Goal: Navigation & Orientation: Find specific page/section

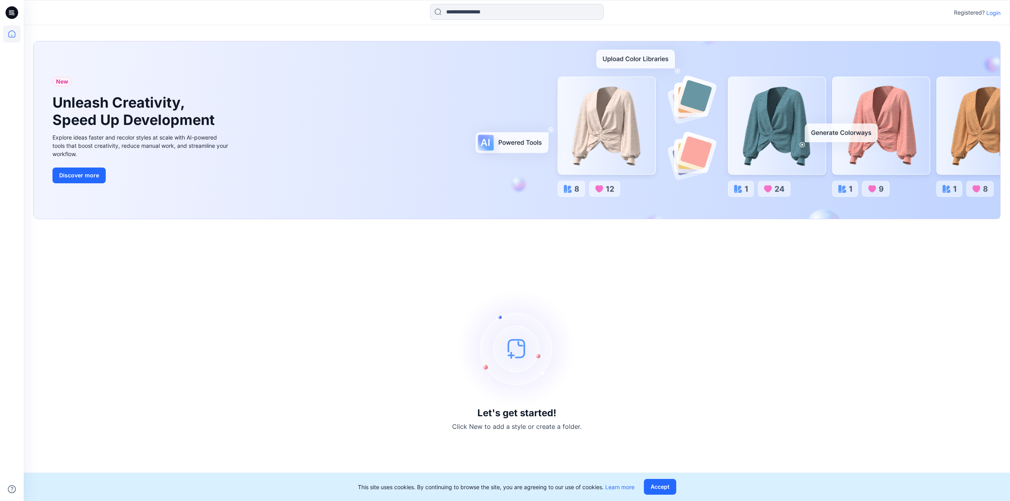
click at [990, 10] on p "Login" at bounding box center [993, 13] width 14 height 8
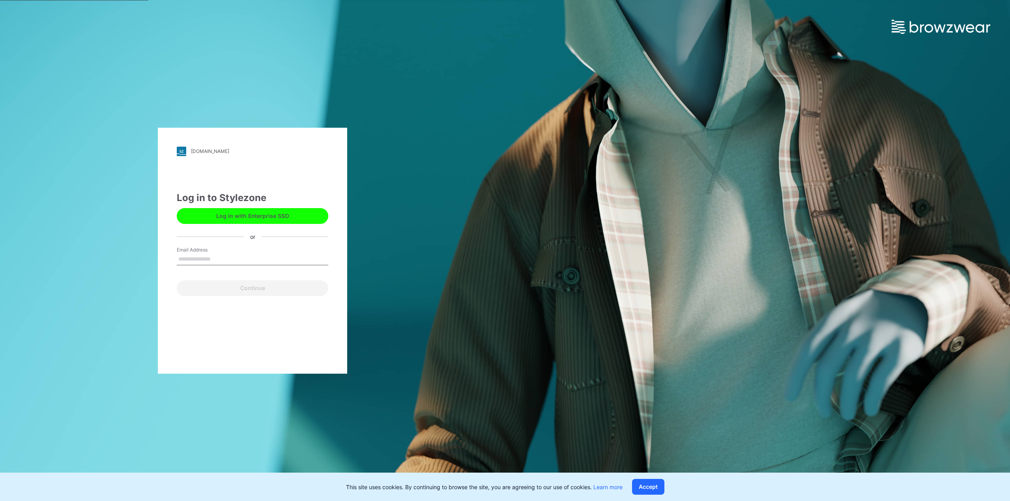
click at [199, 249] on label "Email Address" at bounding box center [204, 250] width 55 height 7
click at [199, 254] on input "Email Address" at bounding box center [253, 260] width 152 height 12
click at [196, 262] on input "Email Address" at bounding box center [253, 260] width 152 height 12
type input "**********"
click at [212, 289] on button "Continue" at bounding box center [253, 289] width 152 height 16
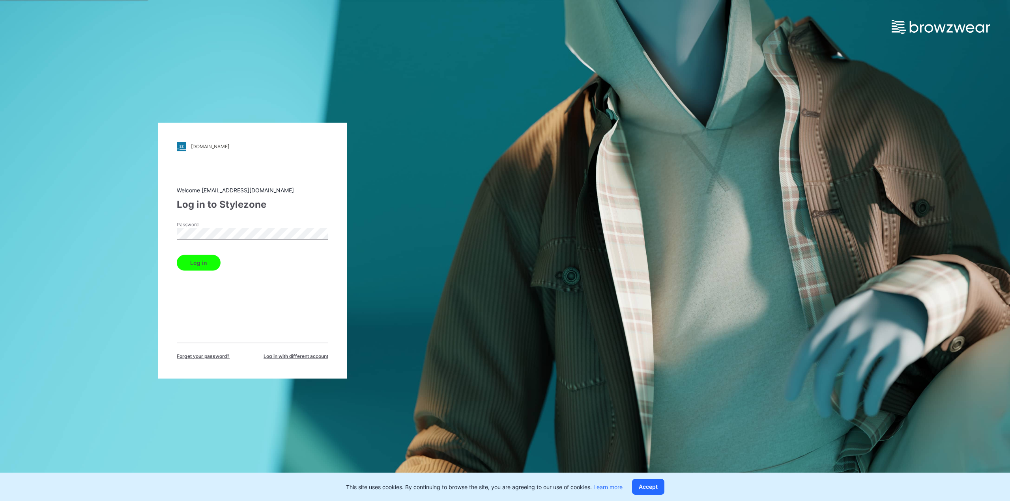
click at [195, 260] on button "Log in" at bounding box center [199, 263] width 44 height 16
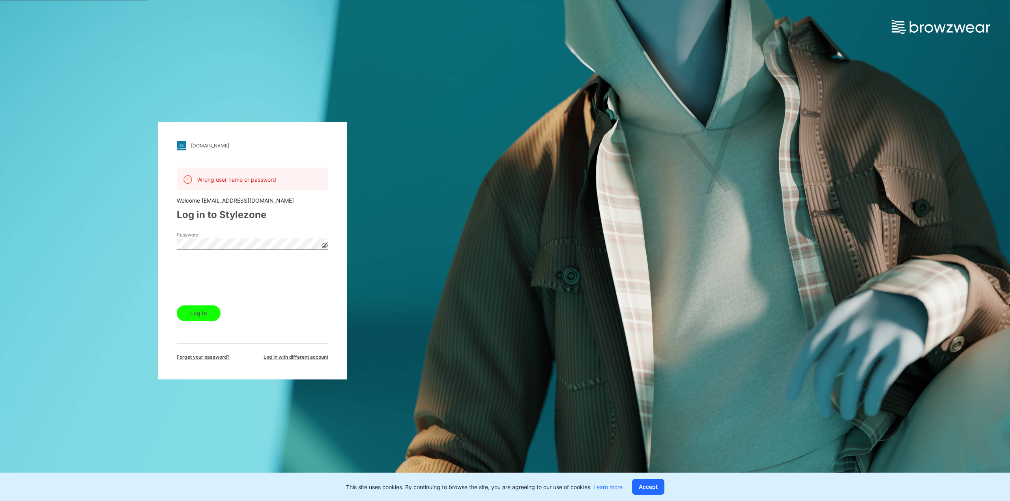
click at [199, 316] on button "Log in" at bounding box center [199, 313] width 44 height 16
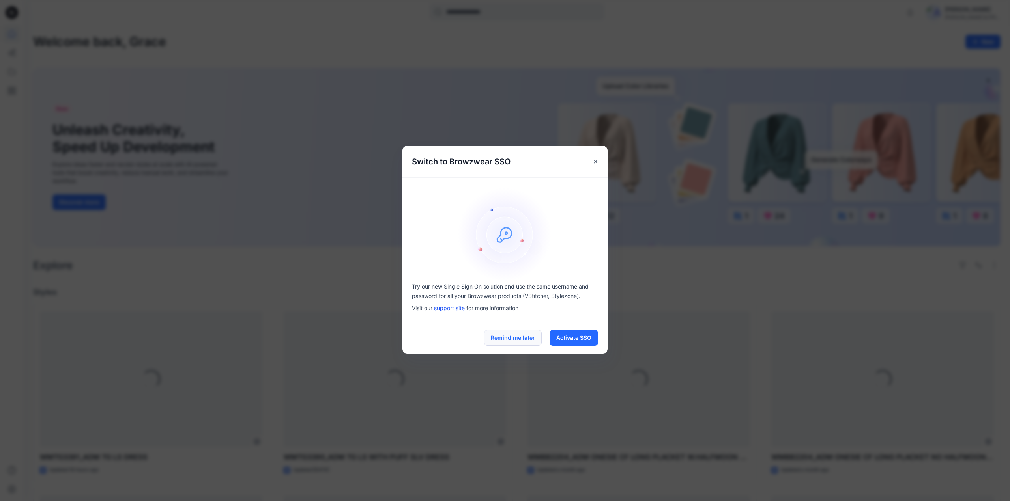
click at [510, 337] on button "Remind me later" at bounding box center [513, 338] width 58 height 16
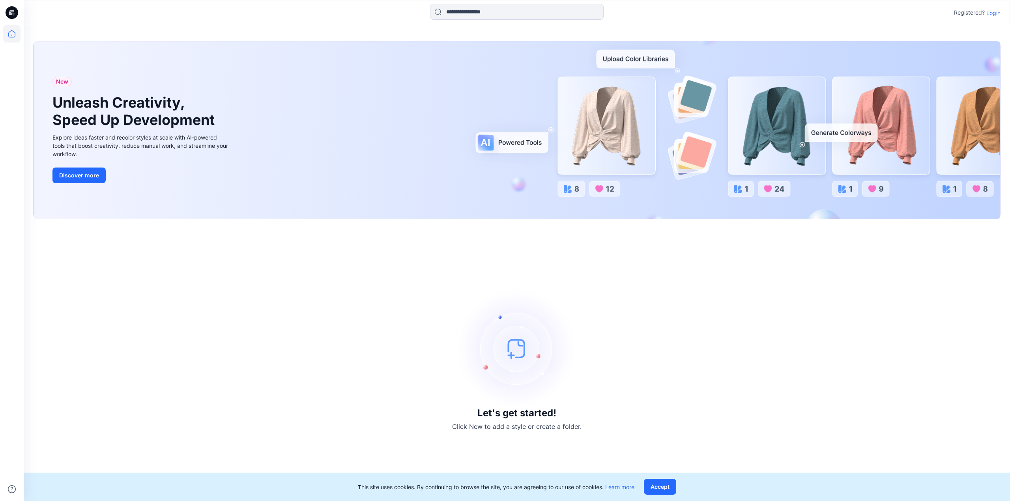
click at [993, 12] on p "Login" at bounding box center [993, 13] width 14 height 8
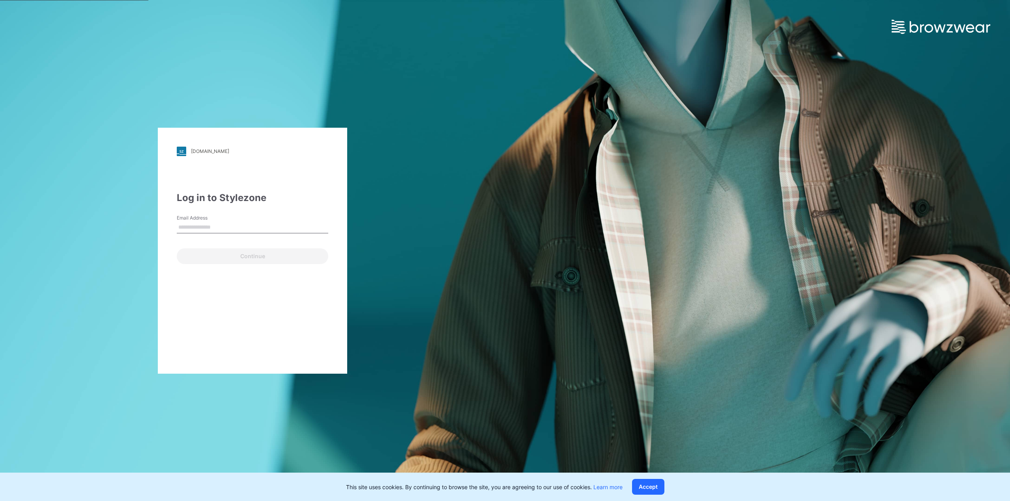
type input "**********"
click at [208, 256] on button "Continue" at bounding box center [253, 257] width 152 height 16
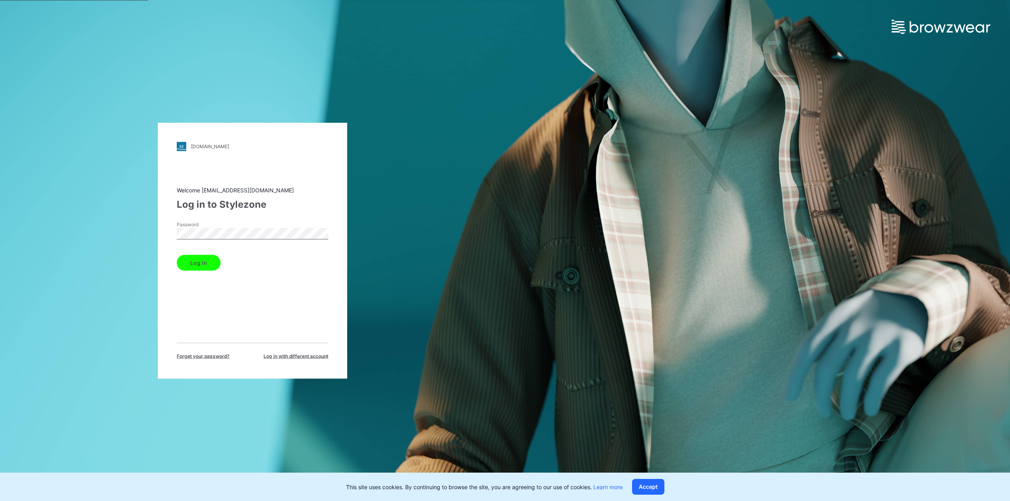
click at [196, 267] on button "Log in" at bounding box center [199, 263] width 44 height 16
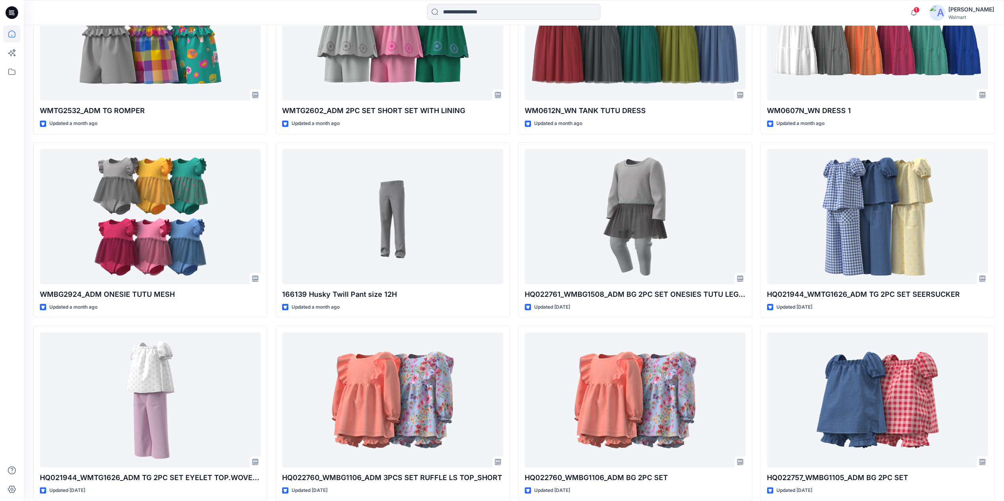
scroll to position [2918, 0]
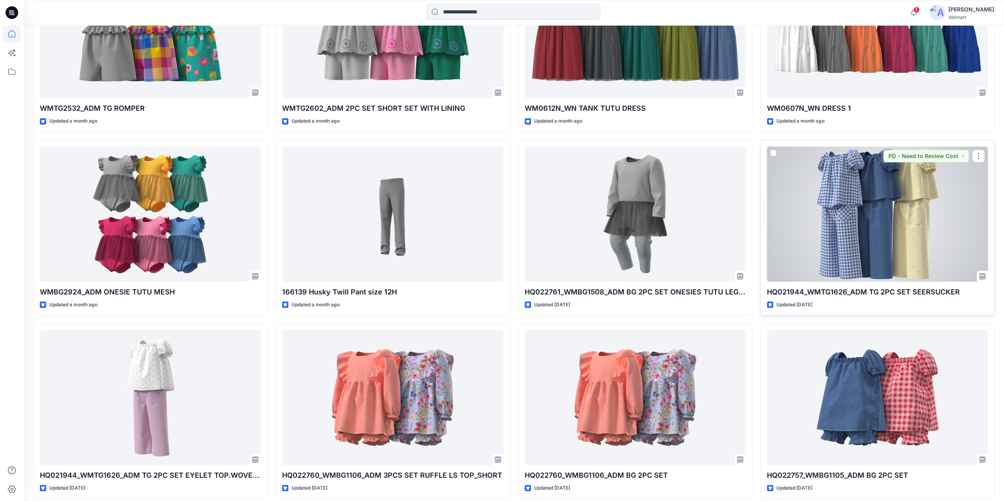
click at [901, 229] on div at bounding box center [877, 214] width 221 height 135
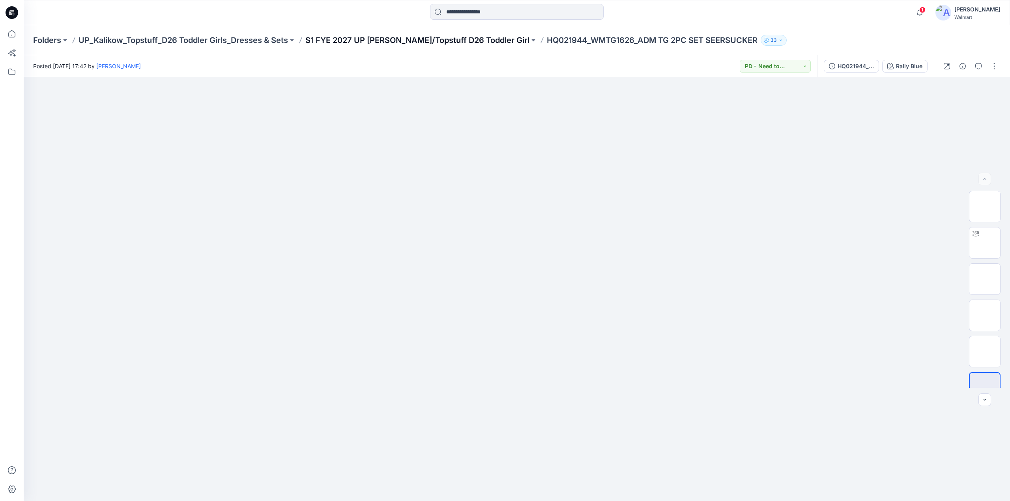
click at [376, 37] on p "S1 FYE 2027 UP Kalikow/Topstuff D26 Toddler Girl" at bounding box center [417, 40] width 224 height 11
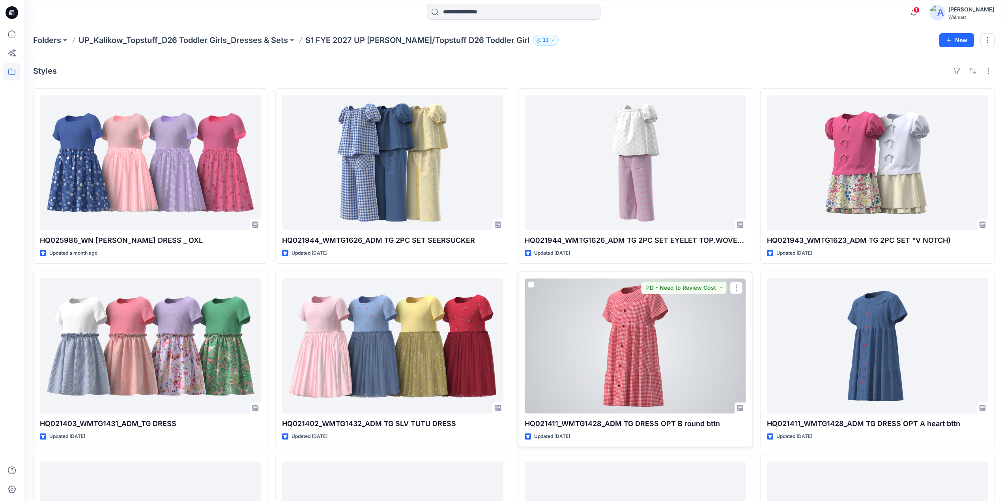
click at [629, 345] on div at bounding box center [635, 346] width 221 height 135
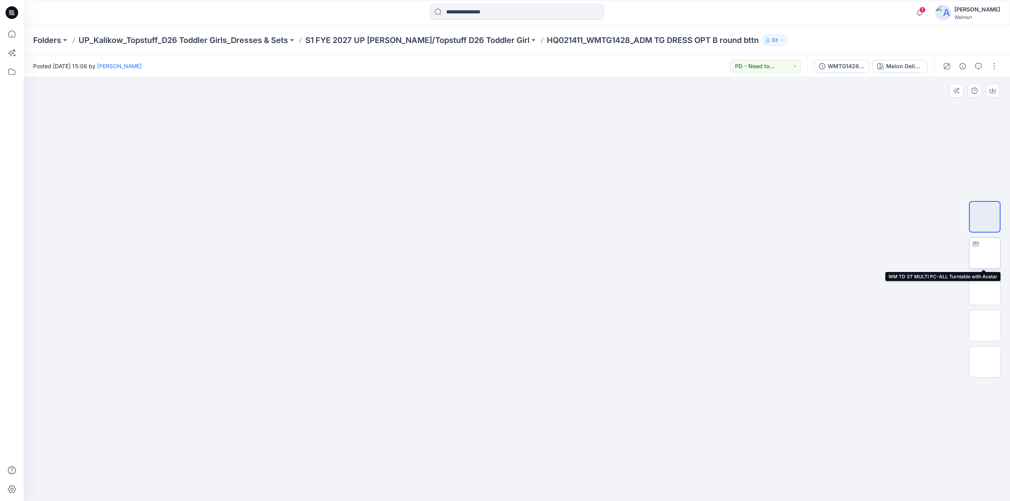
click at [985, 253] on img at bounding box center [985, 253] width 0 height 0
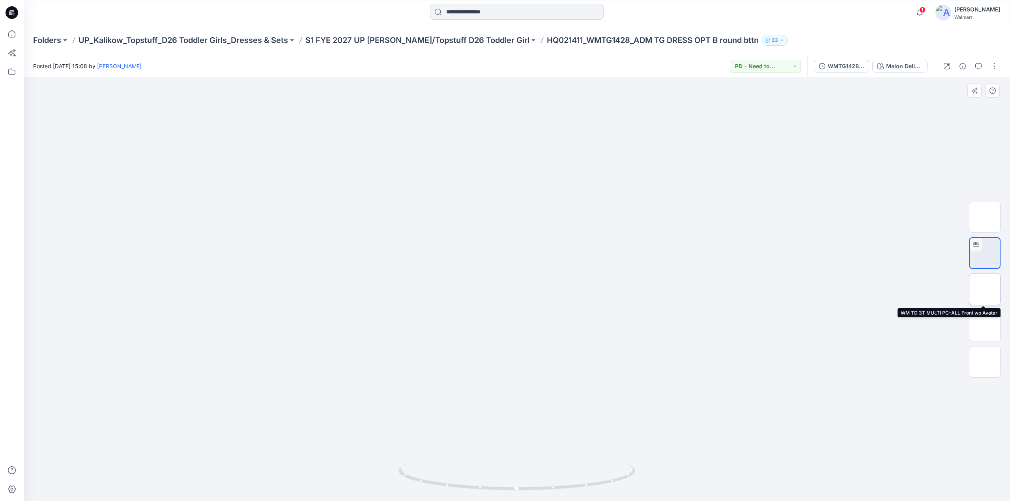
click at [985, 290] on img at bounding box center [985, 290] width 0 height 0
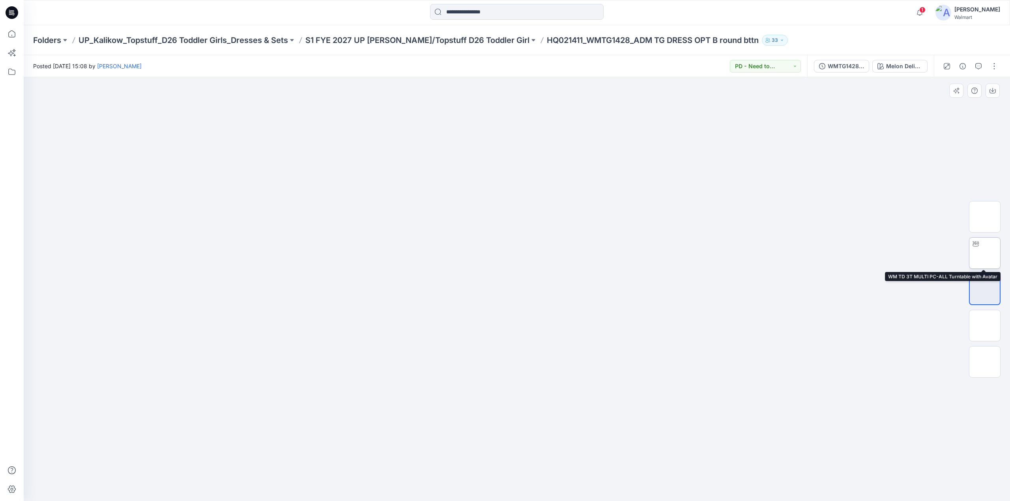
click at [985, 253] on img at bounding box center [985, 253] width 0 height 0
drag, startPoint x: 520, startPoint y: 492, endPoint x: 744, endPoint y: 445, distance: 229.1
click at [744, 445] on div at bounding box center [517, 289] width 986 height 424
click at [906, 75] on div "WMTG1428_ADM TG DRESS OPT B_SEERSUCKER colorways 6.9 Melon Delight" at bounding box center [870, 66] width 127 height 22
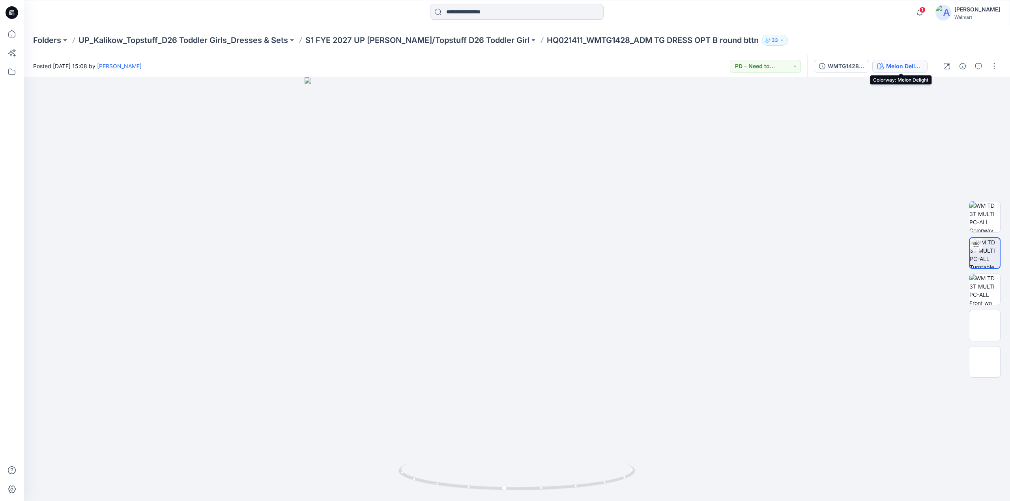
click at [906, 69] on div "Melon Delight" at bounding box center [904, 66] width 36 height 9
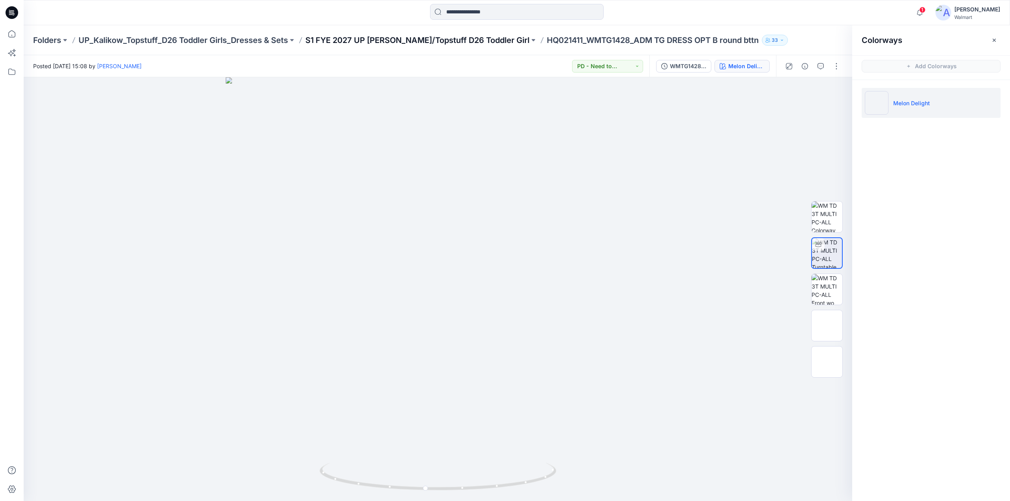
click at [459, 40] on p "S1 FYE 2027 UP Kalikow/Topstuff D26 Toddler Girl" at bounding box center [417, 40] width 224 height 11
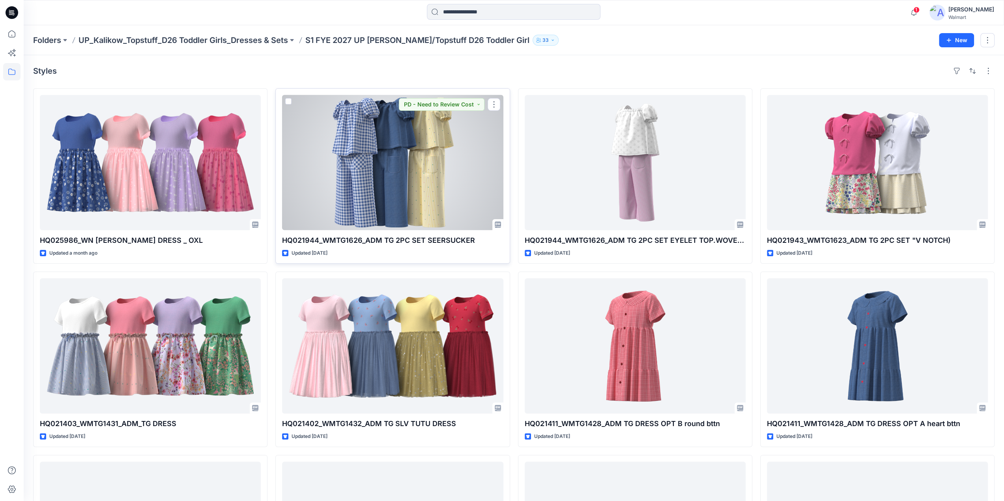
click at [419, 165] on div at bounding box center [392, 162] width 221 height 135
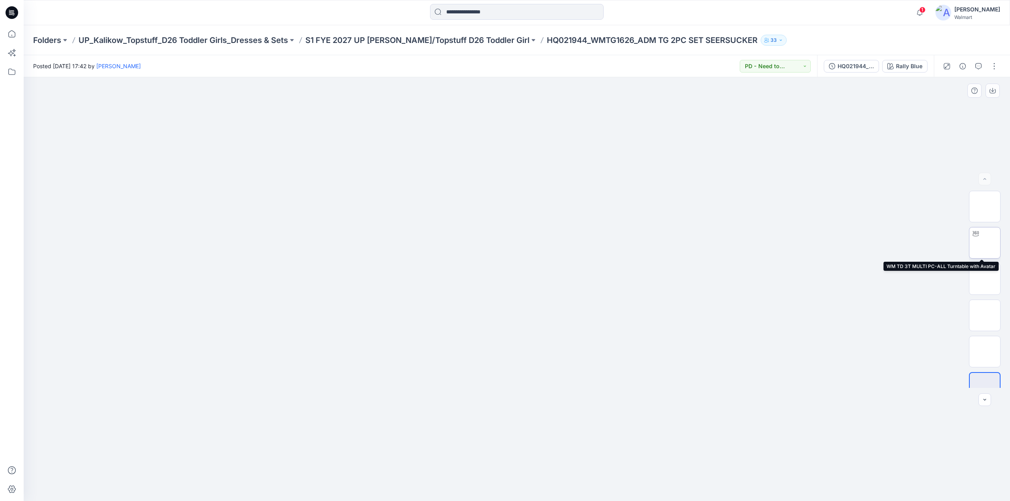
click at [985, 243] on img at bounding box center [985, 243] width 0 height 0
drag, startPoint x: 522, startPoint y: 492, endPoint x: 753, endPoint y: 438, distance: 236.8
click at [753, 438] on div at bounding box center [517, 289] width 986 height 424
click at [365, 40] on p "S1 FYE 2027 UP Kalikow/Topstuff D26 Toddler Girl" at bounding box center [417, 40] width 224 height 11
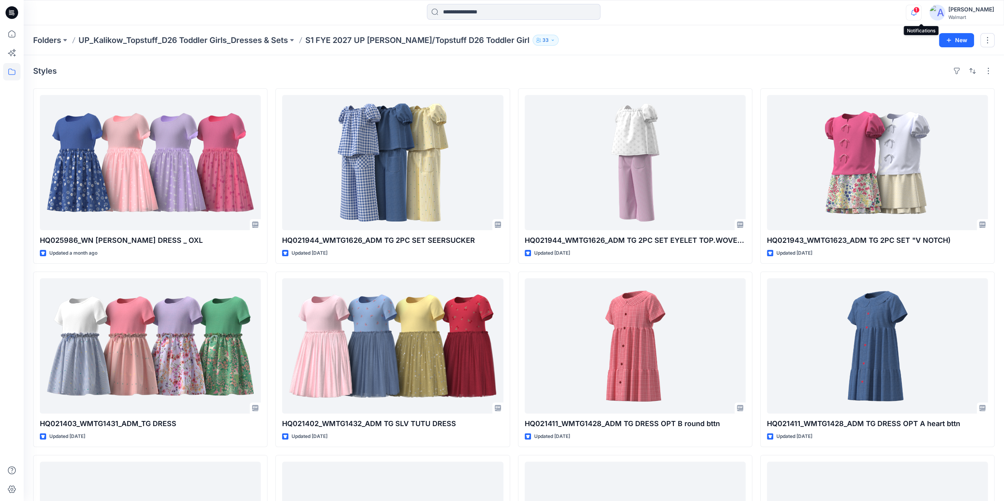
click at [915, 10] on icon "button" at bounding box center [914, 9] width 2 height 1
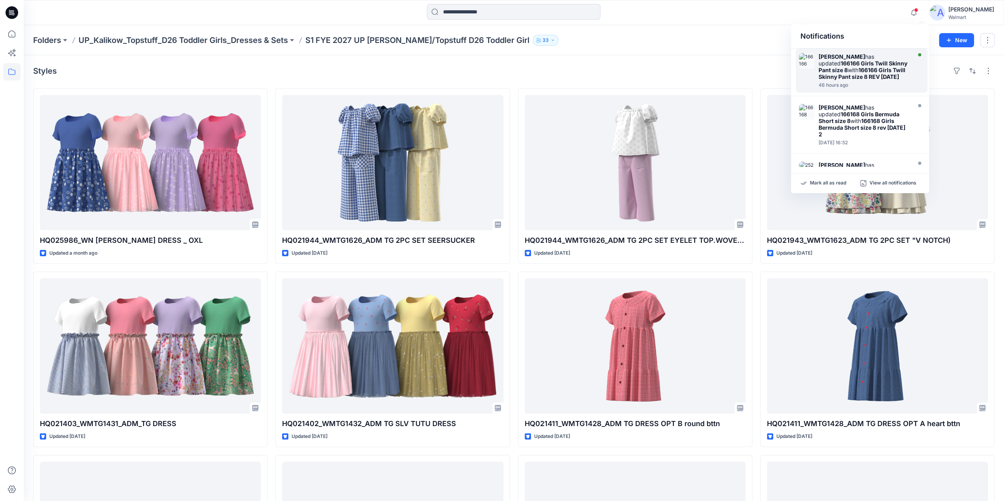
click at [842, 57] on strong "Gina Cowan" at bounding box center [842, 56] width 47 height 7
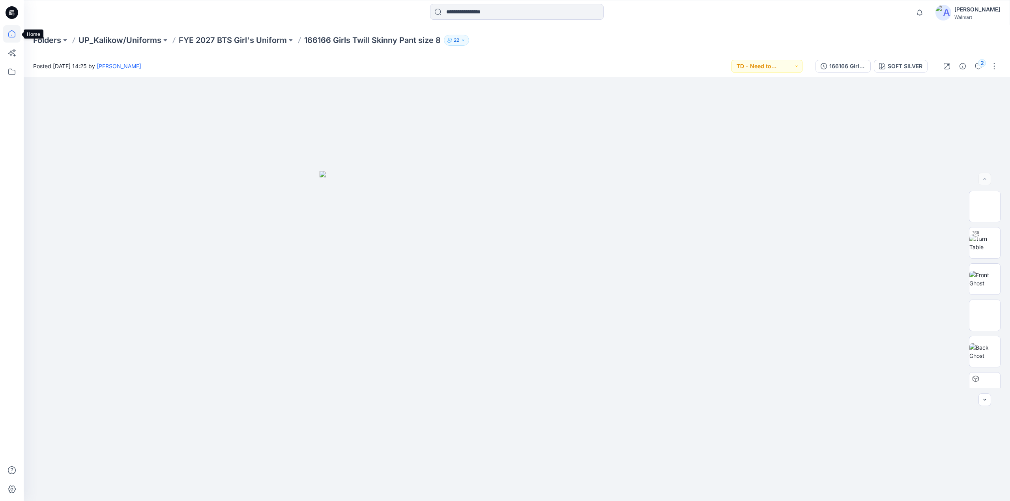
click at [13, 34] on icon at bounding box center [11, 33] width 17 height 17
